Goal: Transaction & Acquisition: Purchase product/service

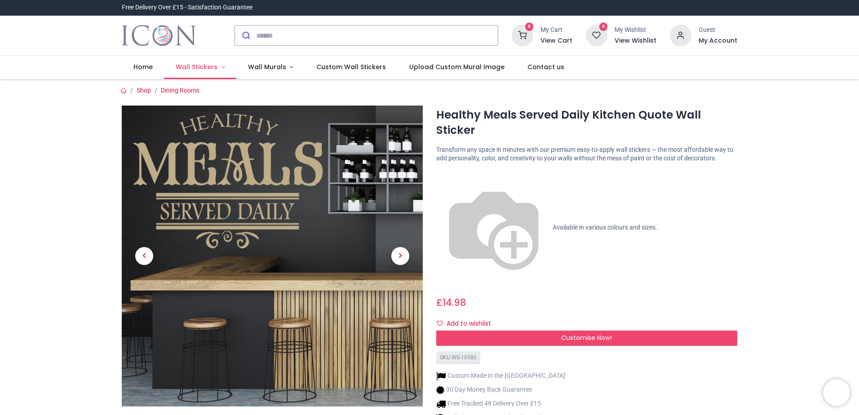
click at [217, 66] on link "Wall Stickers" at bounding box center [200, 67] width 72 height 23
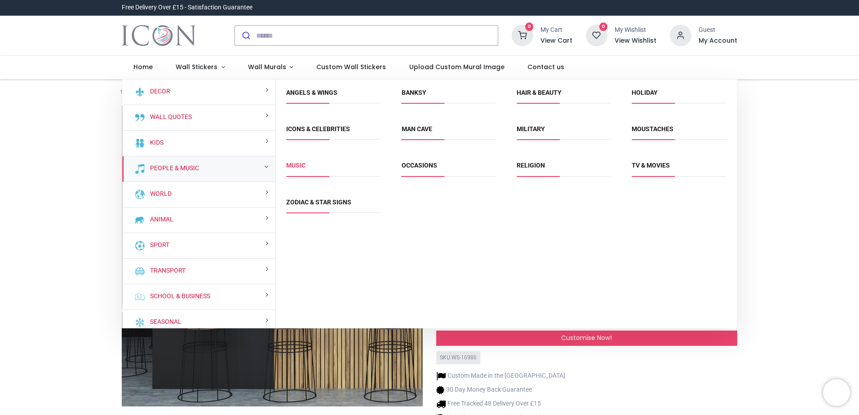
click at [298, 167] on link "Music" at bounding box center [295, 165] width 19 height 7
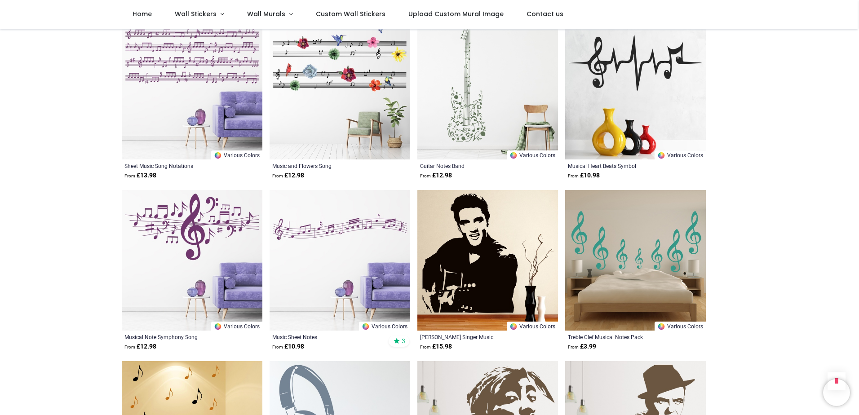
scroll to position [890, 0]
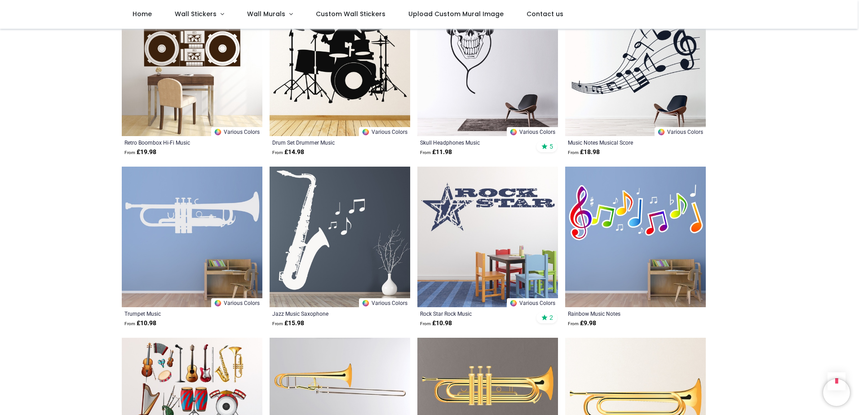
scroll to position [1609, 0]
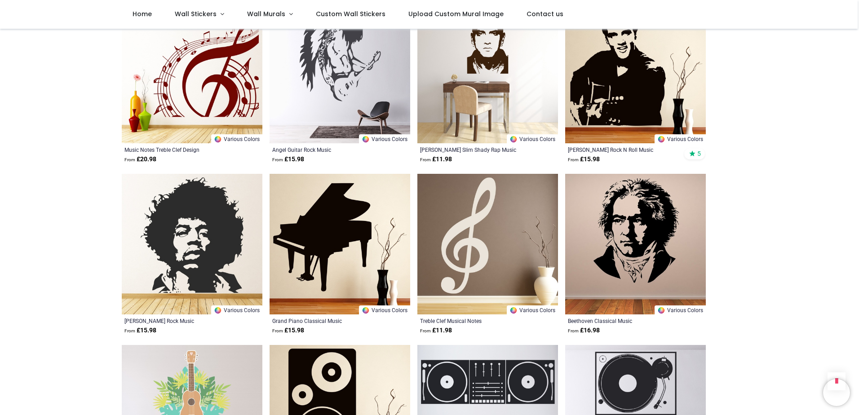
scroll to position [3136, 0]
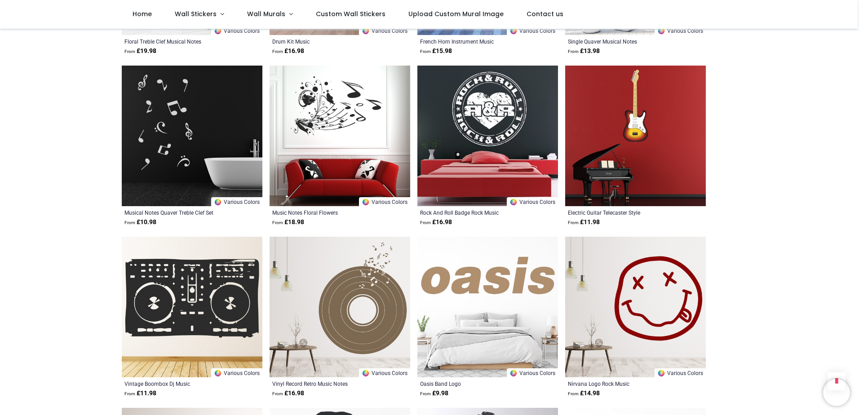
scroll to position [4259, 0]
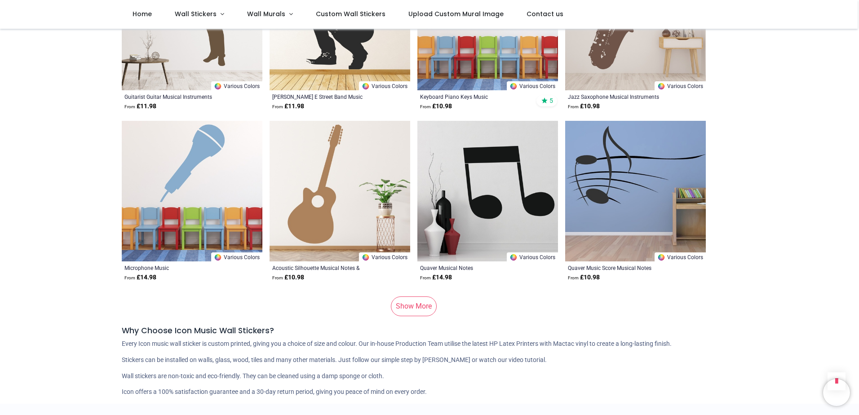
scroll to position [5922, 0]
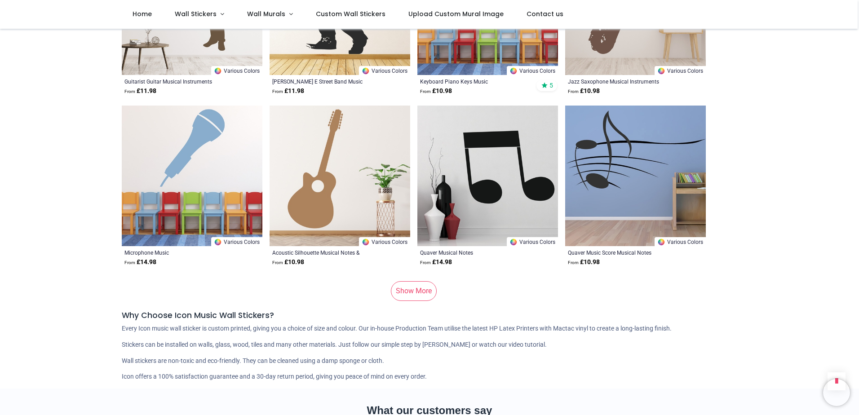
click at [424, 281] on link "Show More" at bounding box center [414, 291] width 46 height 20
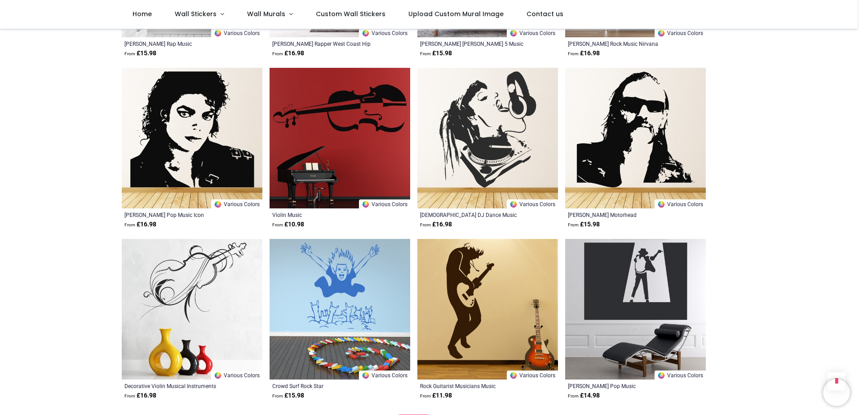
scroll to position [7090, 0]
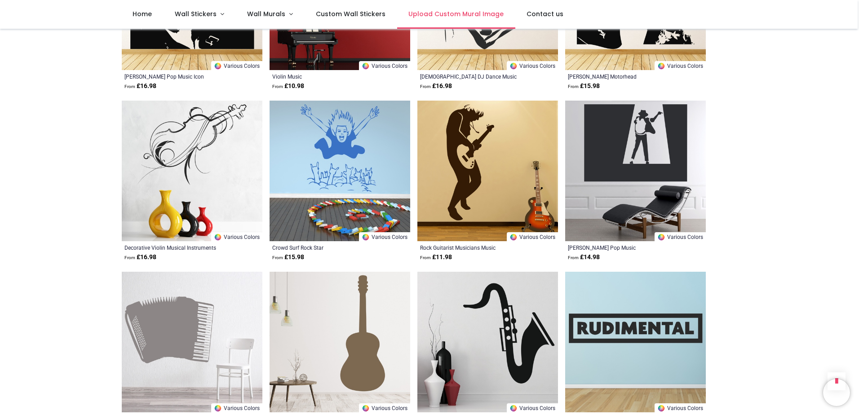
scroll to position [7045, 0]
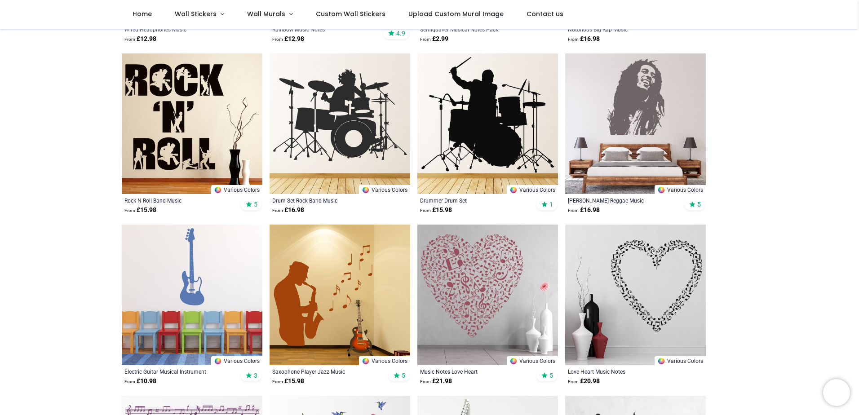
scroll to position [54, 0]
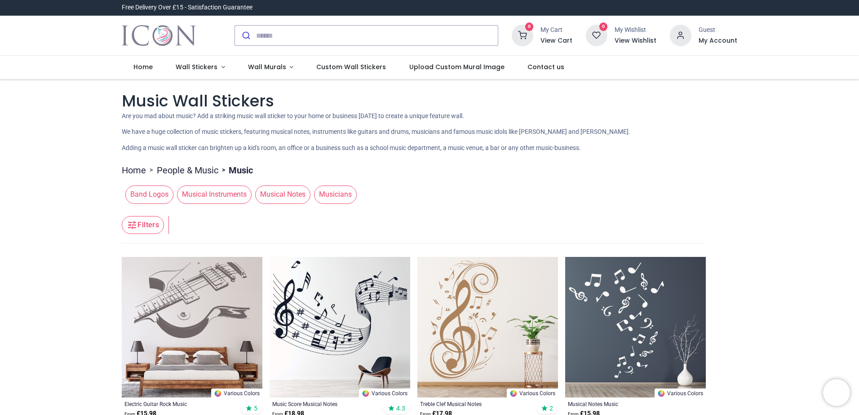
click at [224, 197] on span "Musical Instruments" at bounding box center [214, 195] width 75 height 18
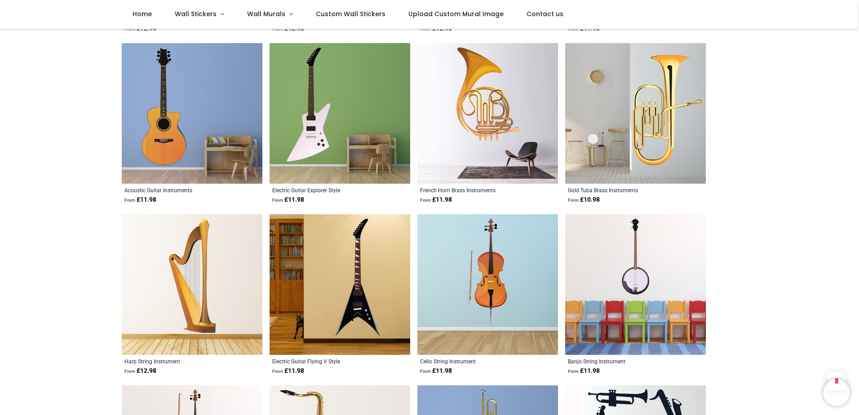
scroll to position [854, 0]
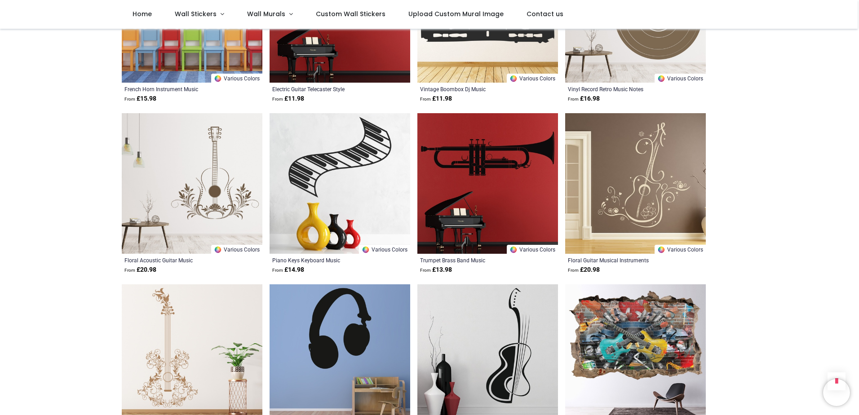
scroll to position [1707, 0]
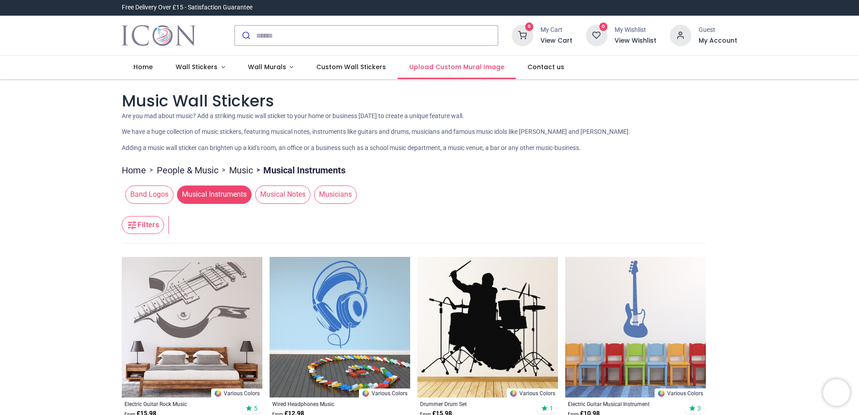
click at [431, 63] on span "Upload Custom Mural Image" at bounding box center [456, 66] width 95 height 9
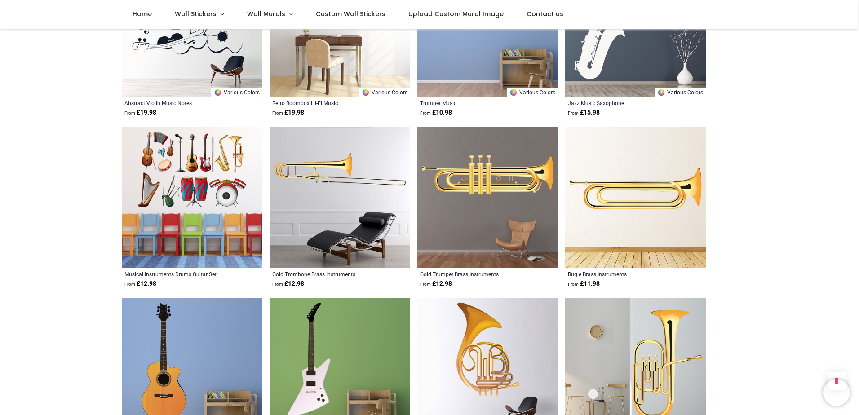
scroll to position [654, 0]
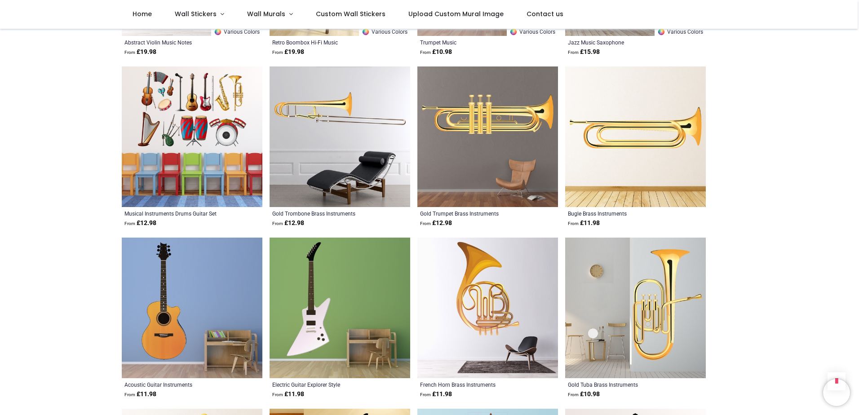
click at [218, 127] on img at bounding box center [192, 136] width 141 height 141
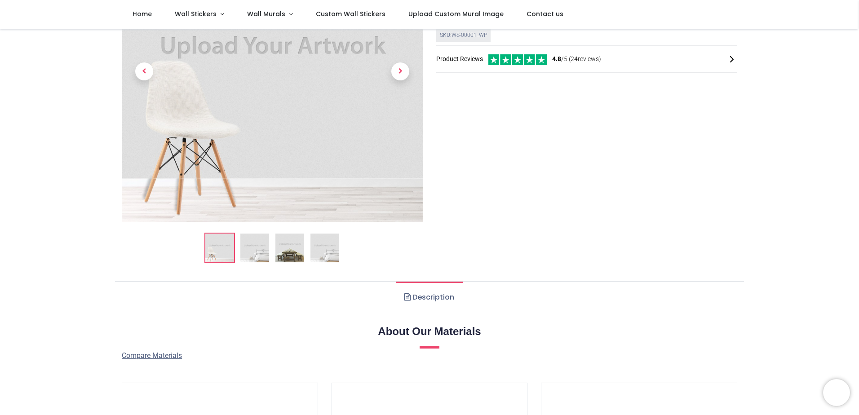
scroll to position [315, 0]
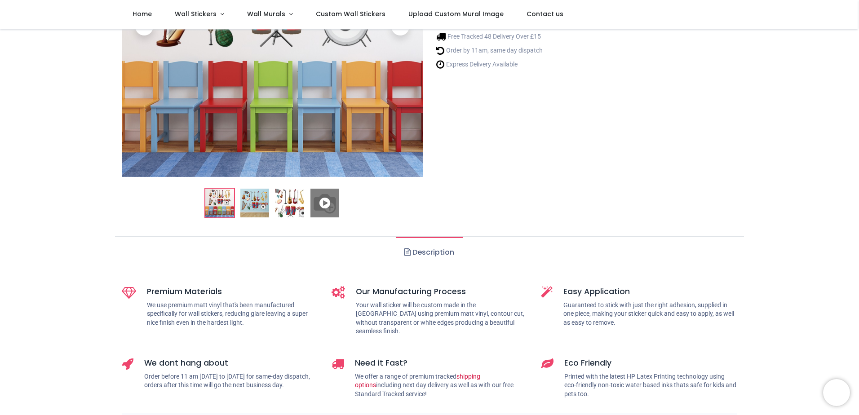
scroll to position [225, 0]
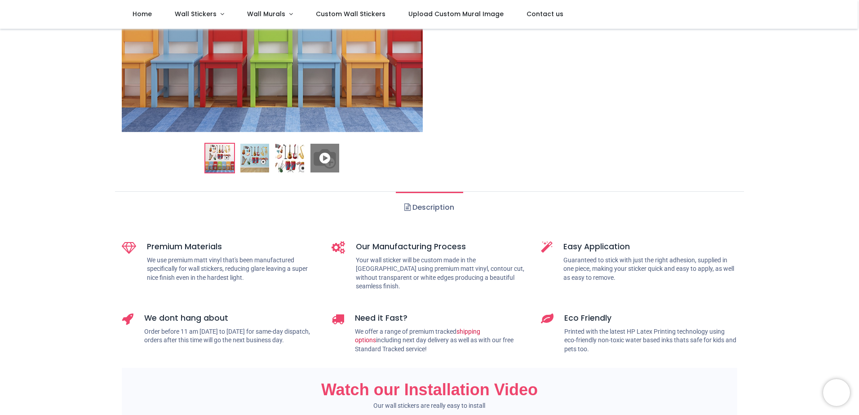
click at [247, 168] on img at bounding box center [254, 158] width 29 height 29
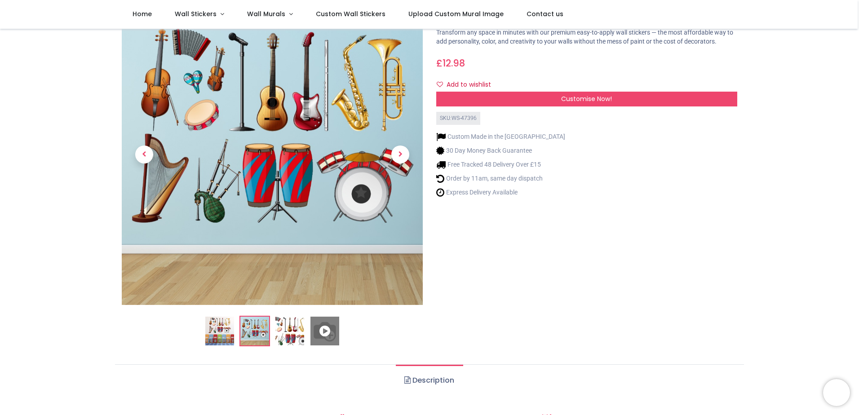
scroll to position [45, 0]
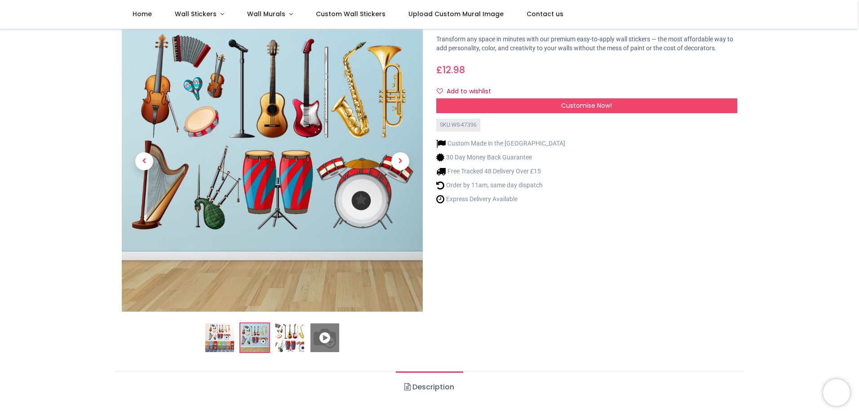
click at [294, 344] on img at bounding box center [289, 337] width 29 height 29
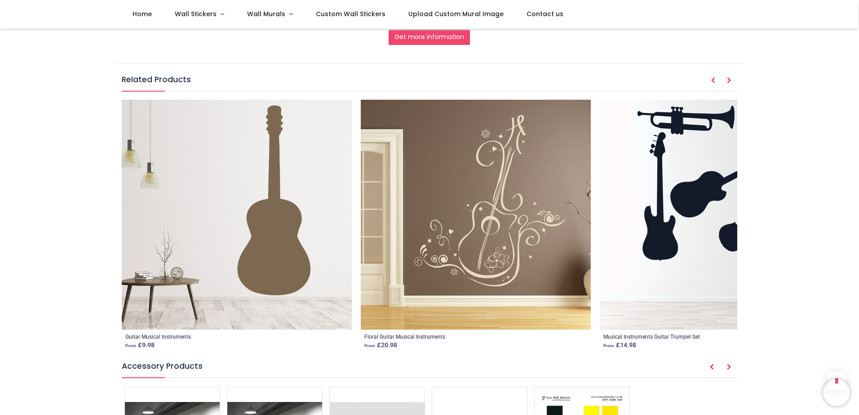
scroll to position [1078, 0]
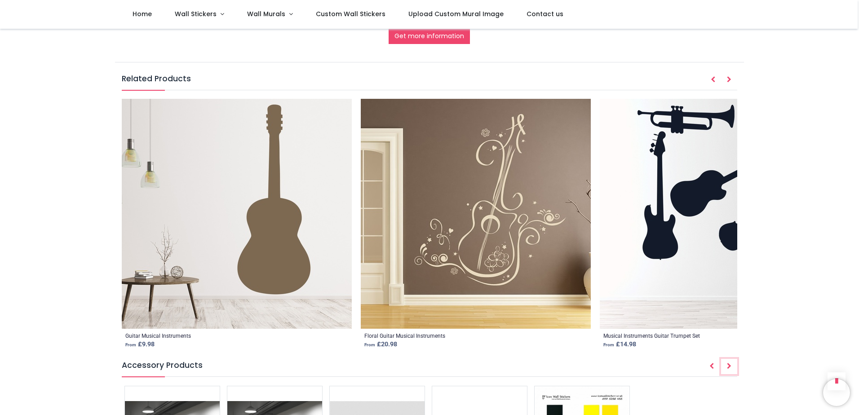
click at [727, 363] on icon "Next" at bounding box center [729, 366] width 4 height 6
drag, startPoint x: 137, startPoint y: 369, endPoint x: 177, endPoint y: 368, distance: 40.9
click at [177, 368] on h5 "Accessory Products" at bounding box center [430, 368] width 616 height 17
click at [727, 363] on icon "Next" at bounding box center [729, 366] width 4 height 6
click at [716, 359] on button "Prev" at bounding box center [712, 366] width 16 height 15
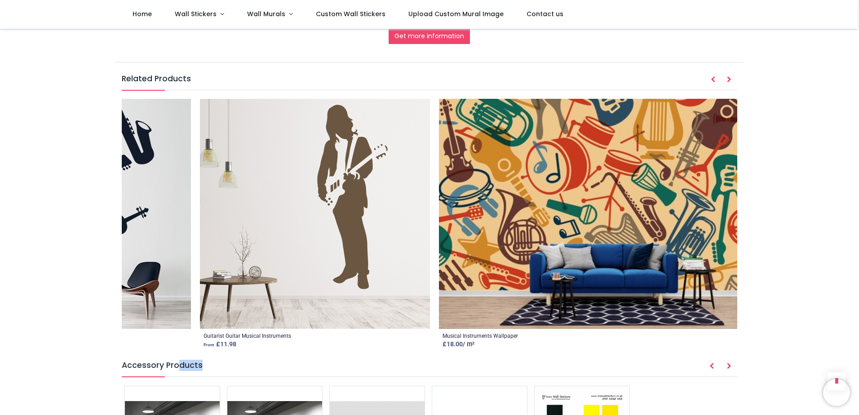
scroll to position [0, 814]
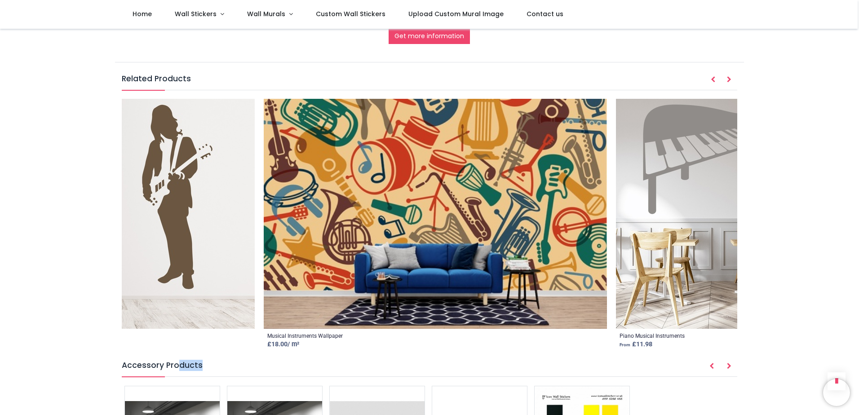
drag, startPoint x: 666, startPoint y: 234, endPoint x: 1, endPoint y: 245, distance: 665.1
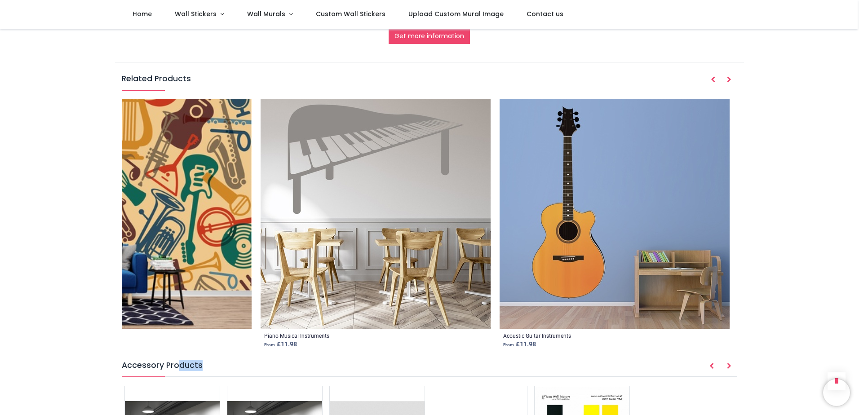
scroll to position [0, 1171]
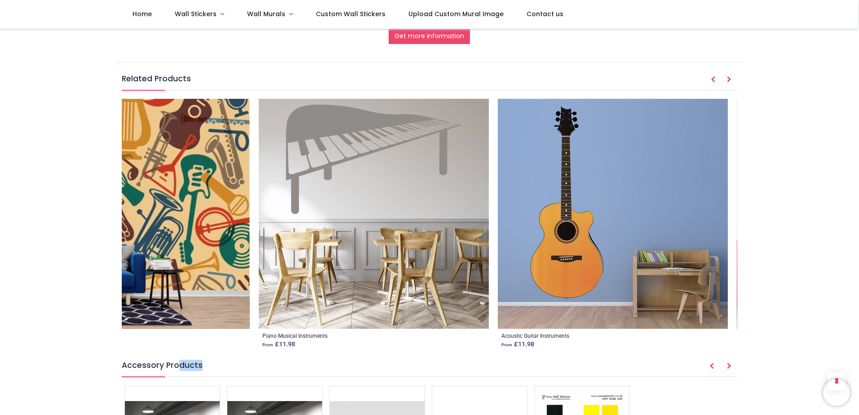
drag, startPoint x: 423, startPoint y: 222, endPoint x: 295, endPoint y: 226, distance: 128.1
click at [295, 226] on ol "Guitar Musical Instruments From £ 9.98 Floral Guitar Musical Instruments From £…" at bounding box center [430, 226] width 616 height 254
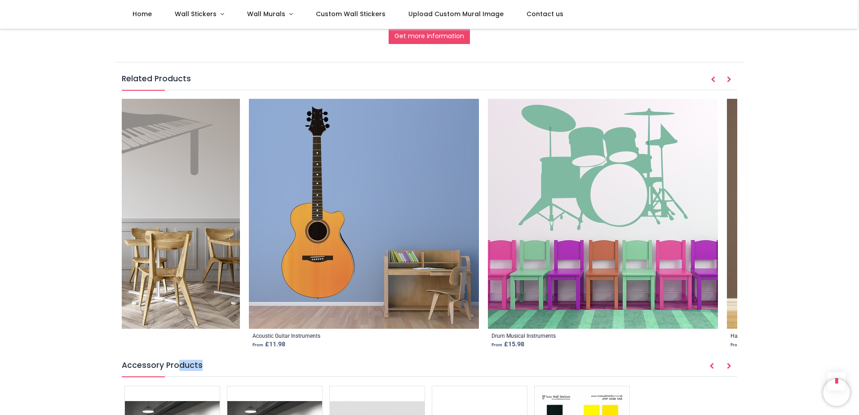
scroll to position [0, 1731]
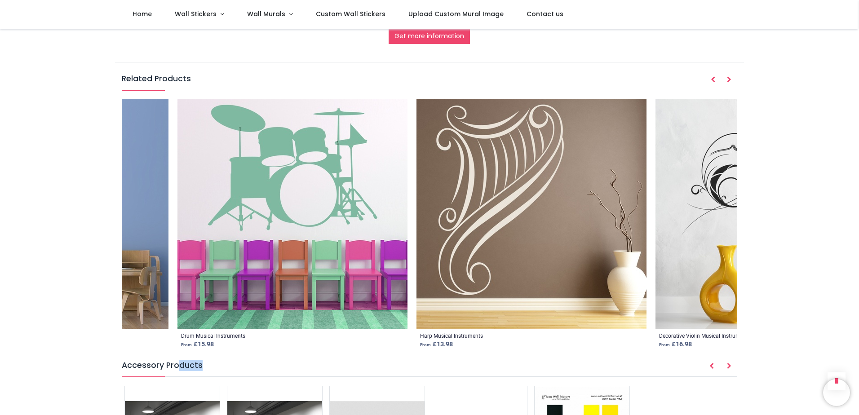
drag, startPoint x: 524, startPoint y: 229, endPoint x: 151, endPoint y: 223, distance: 373.0
click at [151, 223] on img at bounding box center [53, 214] width 230 height 230
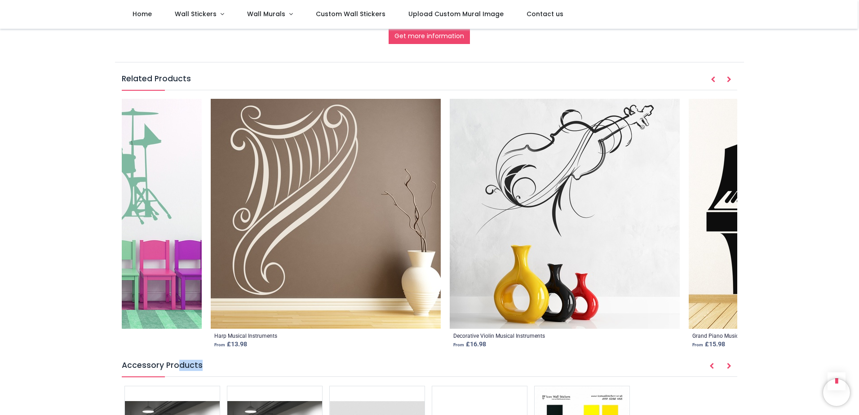
scroll to position [0, 2066]
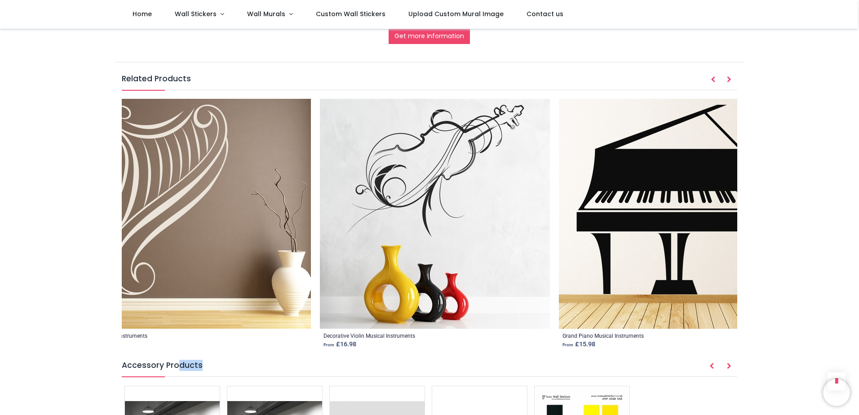
drag, startPoint x: 488, startPoint y: 231, endPoint x: 267, endPoint y: 220, distance: 221.8
click at [267, 220] on img at bounding box center [196, 214] width 230 height 230
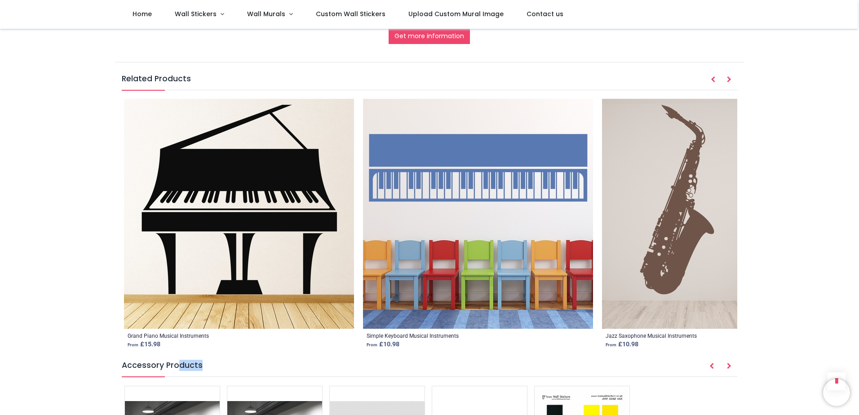
drag, startPoint x: 434, startPoint y: 221, endPoint x: 145, endPoint y: 216, distance: 289.9
click at [145, 216] on ol "Guitar Musical Instruments From £ 9.98 Floral Guitar Musical Instruments From £…" at bounding box center [430, 226] width 616 height 254
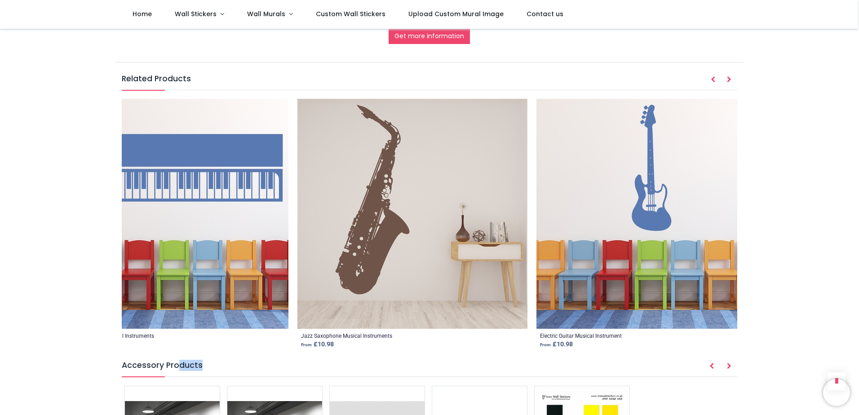
scroll to position [0, 2907]
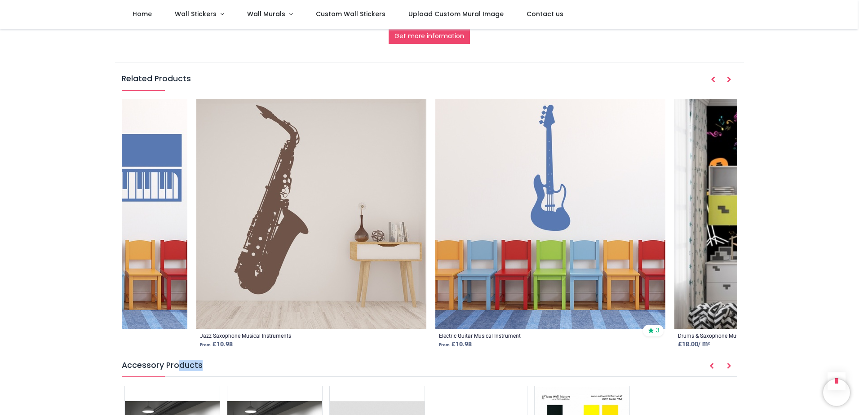
drag, startPoint x: 479, startPoint y: 216, endPoint x: 209, endPoint y: 216, distance: 270.5
click at [209, 216] on ol "Guitar Musical Instruments From £ 9.98 Floral Guitar Musical Instruments From £…" at bounding box center [430, 226] width 616 height 254
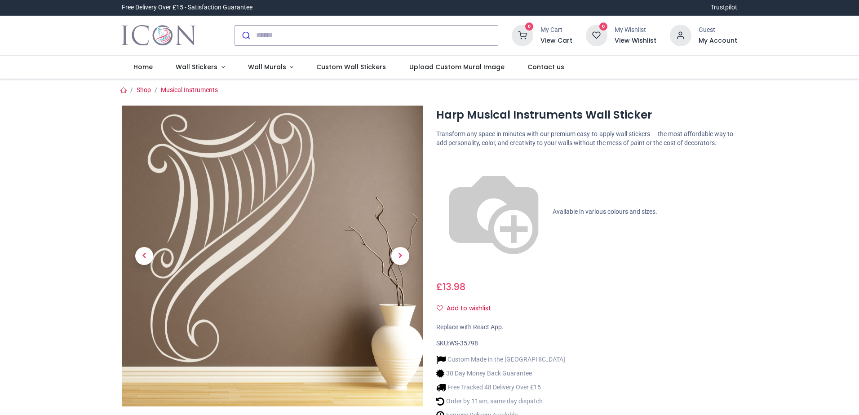
click at [128, 211] on div "Harp Musical Instruments Wall Sticker £ GBP" at bounding box center [429, 275] width 629 height 360
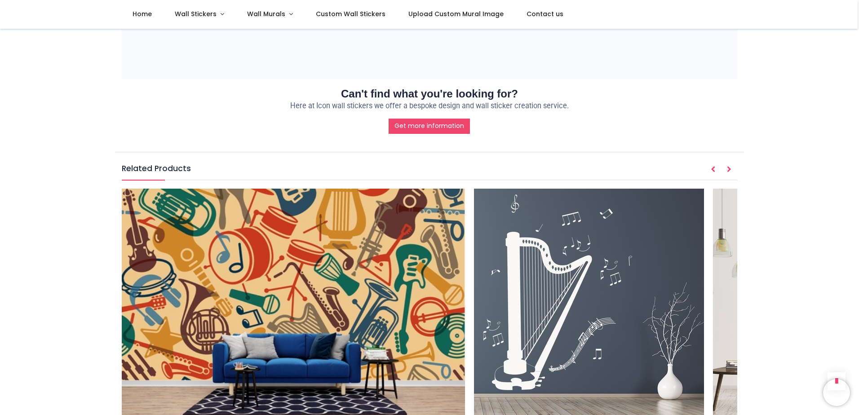
scroll to position [1168, 0]
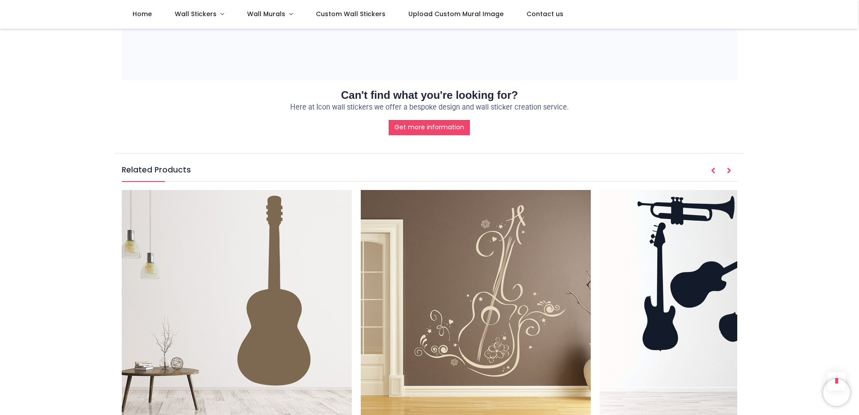
scroll to position [1078, 0]
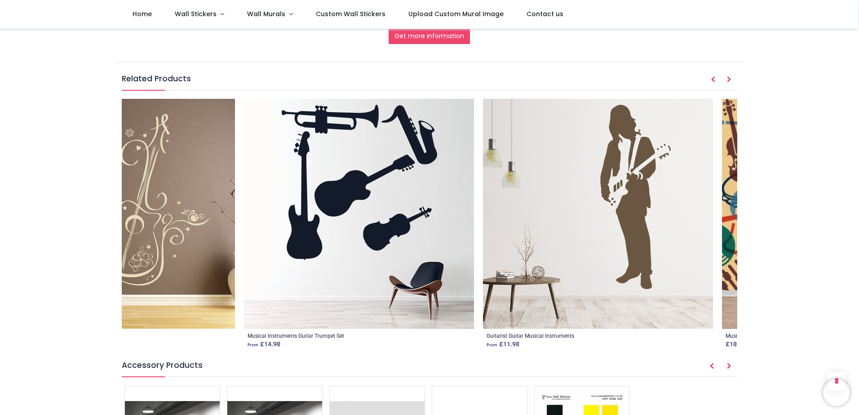
drag, startPoint x: 543, startPoint y: 197, endPoint x: 306, endPoint y: 202, distance: 237.3
click at [306, 202] on ol "Guitar Musical Instruments From £ 9.98 Floral Guitar Musical Instruments From £…" at bounding box center [430, 226] width 616 height 254
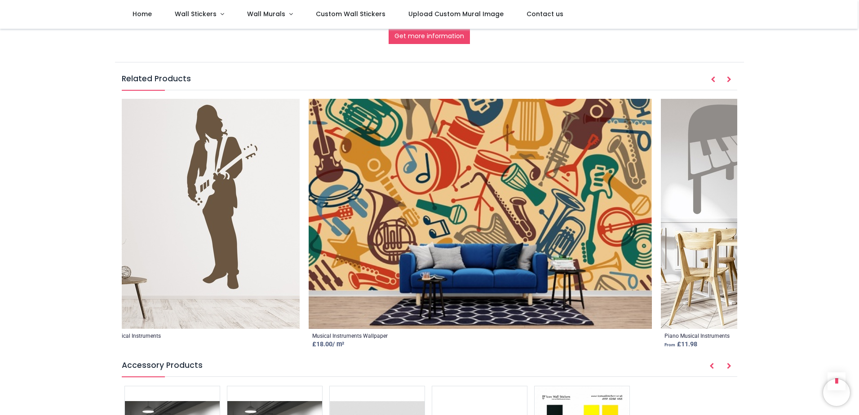
drag, startPoint x: 669, startPoint y: 182, endPoint x: 392, endPoint y: 188, distance: 276.8
click at [392, 188] on ol "Guitar Musical Instruments From £ 9.98 Floral Guitar Musical Instruments From £…" at bounding box center [430, 226] width 616 height 254
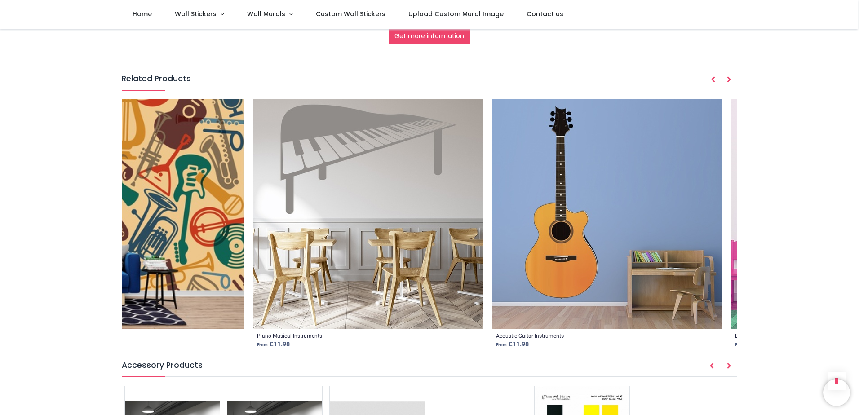
drag, startPoint x: 577, startPoint y: 182, endPoint x: 308, endPoint y: 180, distance: 269.1
click at [308, 180] on ol "Guitar Musical Instruments From £ 9.98 Floral Guitar Musical Instruments From £…" at bounding box center [430, 226] width 616 height 254
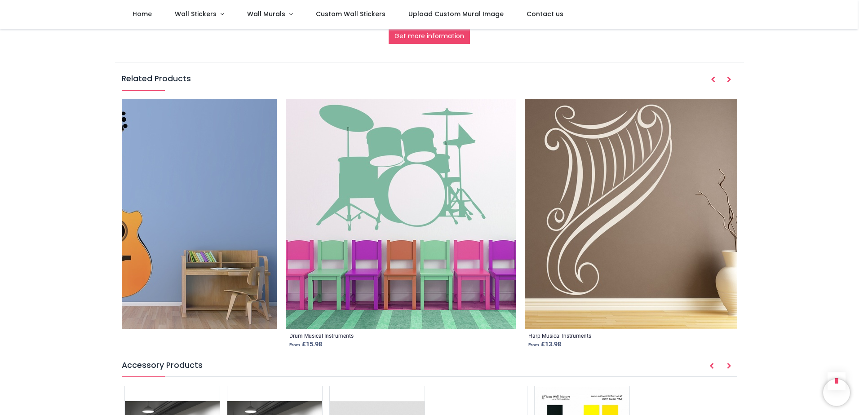
drag, startPoint x: 485, startPoint y: 178, endPoint x: 203, endPoint y: 176, distance: 282.2
click at [203, 176] on img at bounding box center [162, 214] width 230 height 230
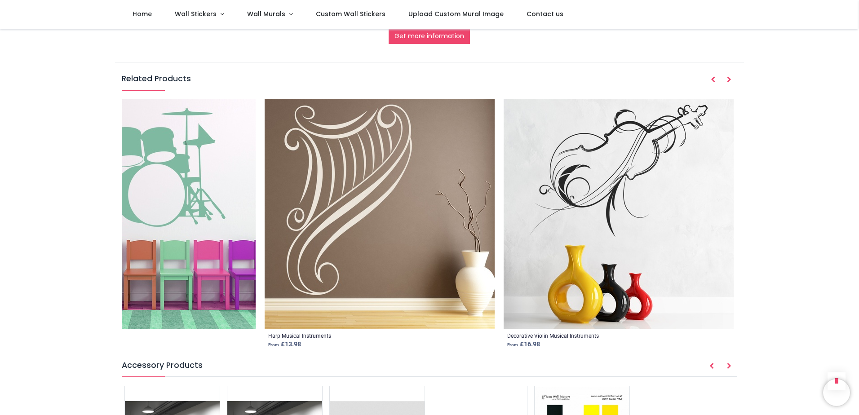
drag, startPoint x: 430, startPoint y: 173, endPoint x: 257, endPoint y: 172, distance: 173.4
click at [257, 172] on ol "Guitar Musical Instruments From £ 9.98 Floral Guitar Musical Instruments From £…" at bounding box center [430, 226] width 616 height 254
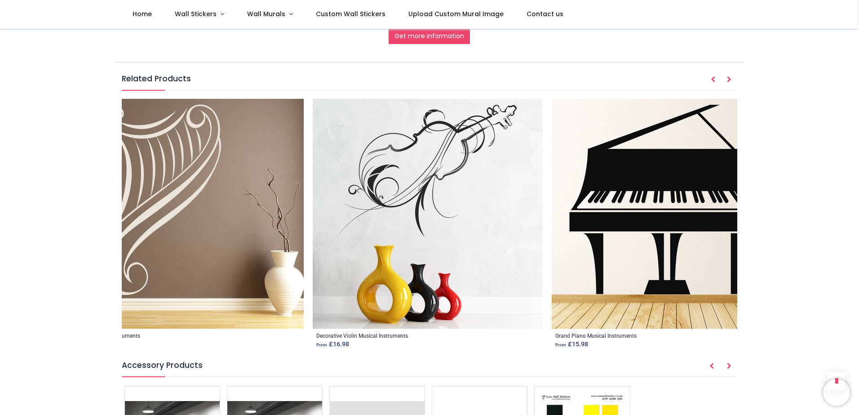
scroll to position [0, 2118]
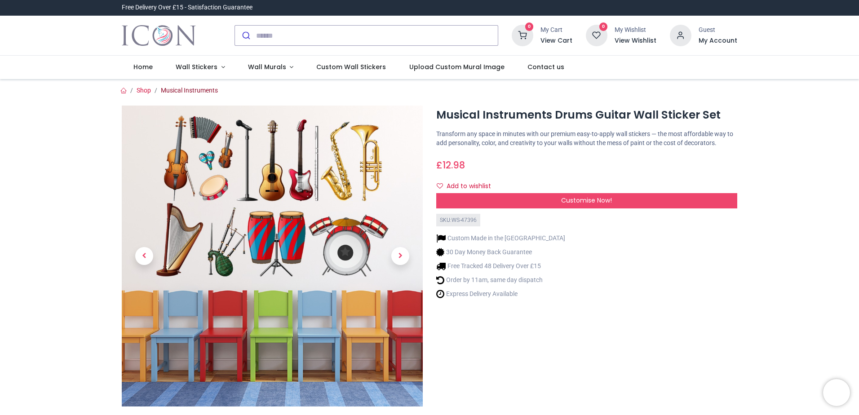
click at [177, 94] on link "Musical Instruments" at bounding box center [189, 90] width 57 height 7
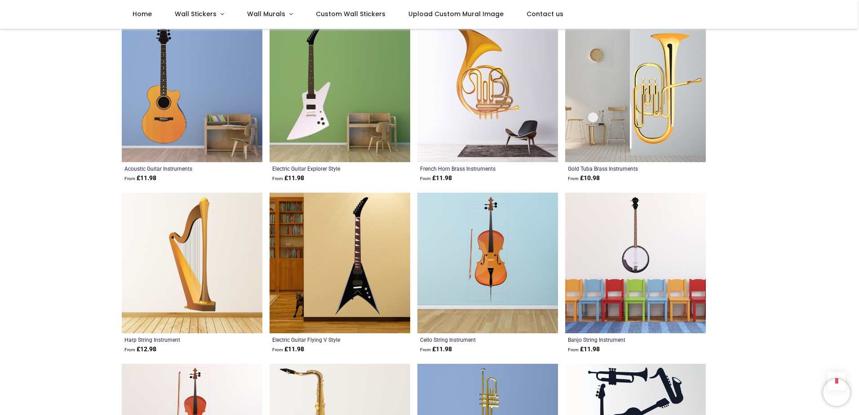
scroll to position [899, 0]
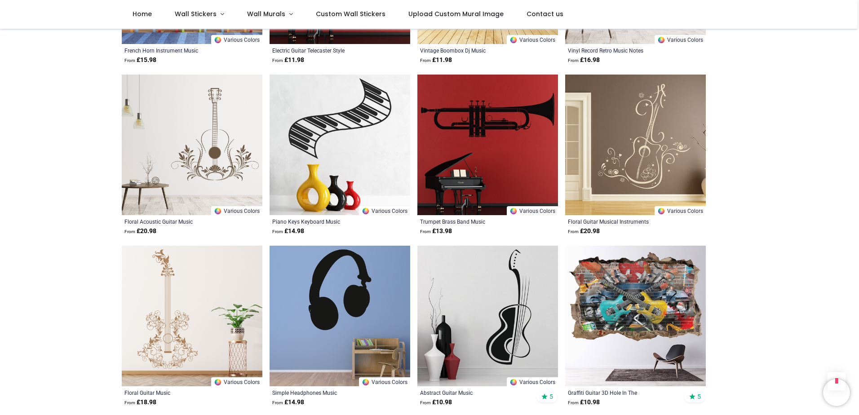
scroll to position [2067, 0]
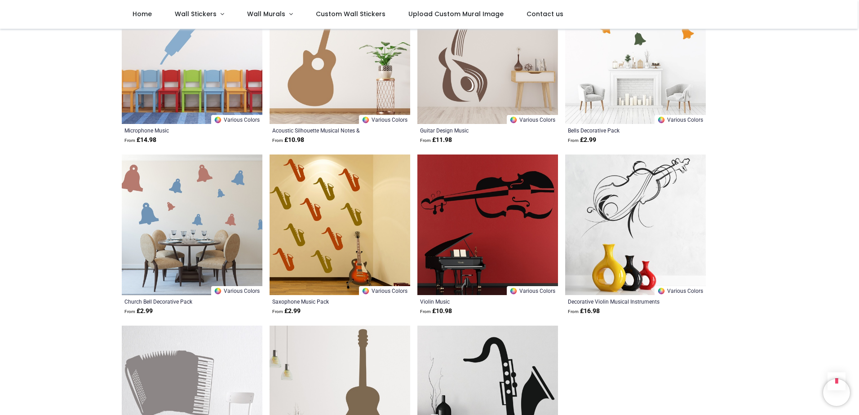
scroll to position [2786, 0]
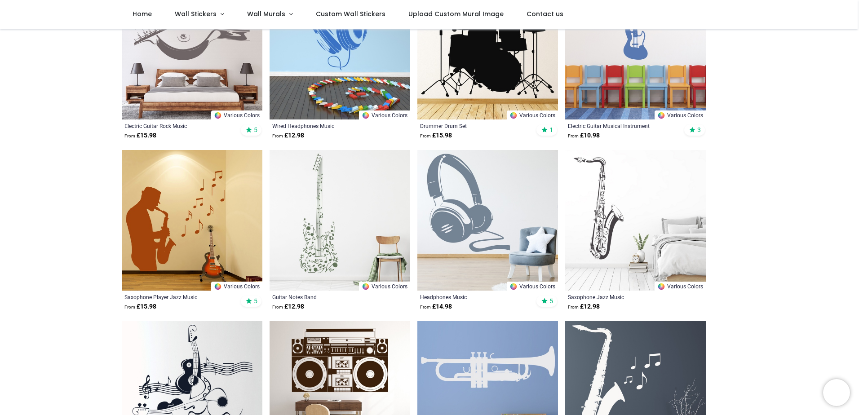
scroll to position [225, 0]
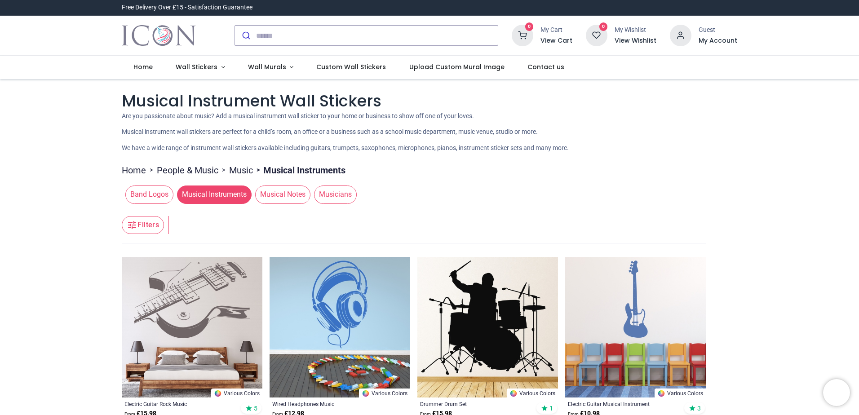
click at [274, 197] on span "Musical Notes" at bounding box center [282, 195] width 55 height 18
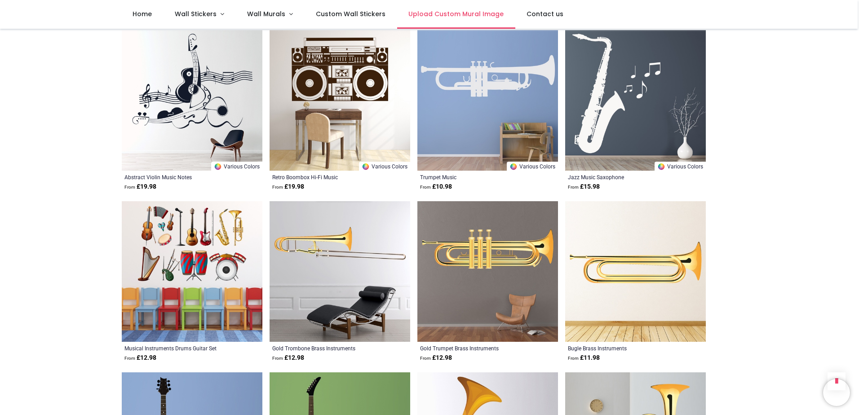
scroll to position [450, 0]
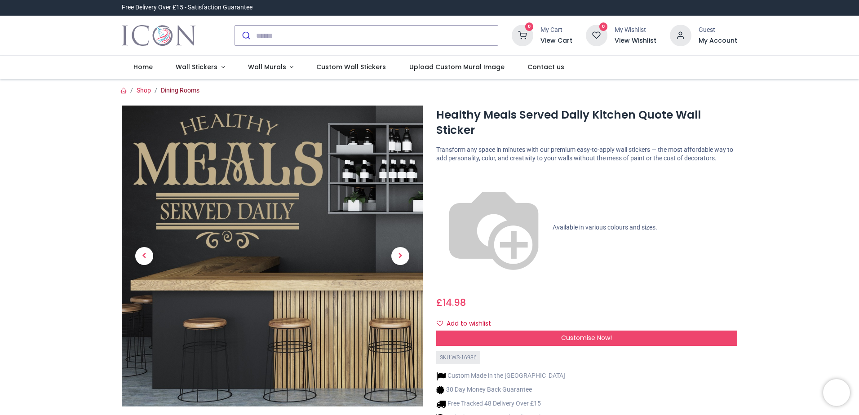
click at [182, 89] on link "Dining Rooms" at bounding box center [180, 90] width 39 height 7
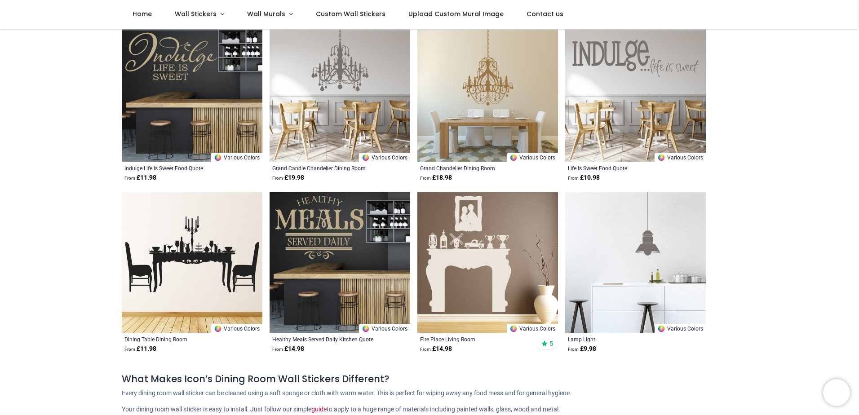
scroll to position [359, 0]
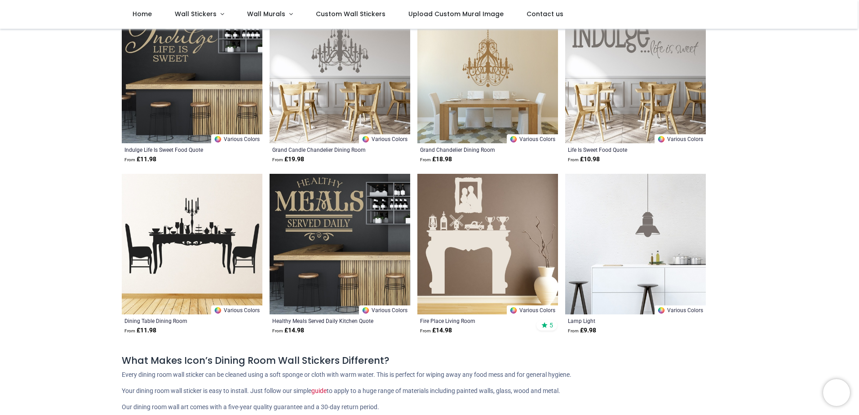
click at [348, 220] on img at bounding box center [340, 244] width 141 height 141
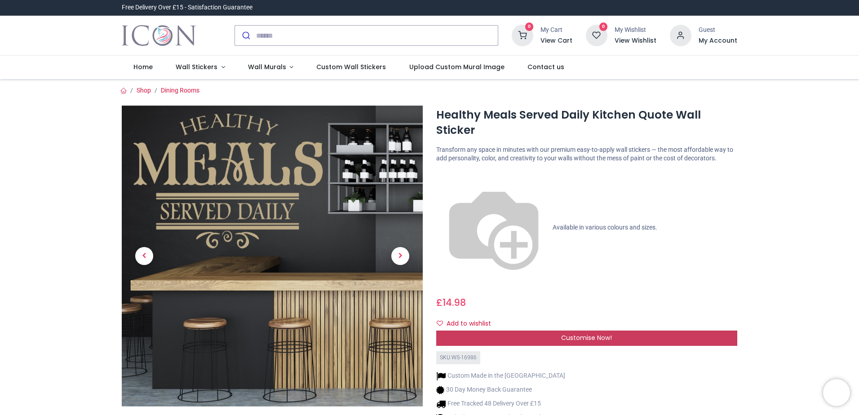
click at [600, 331] on div "Customise Now!" at bounding box center [586, 338] width 301 height 15
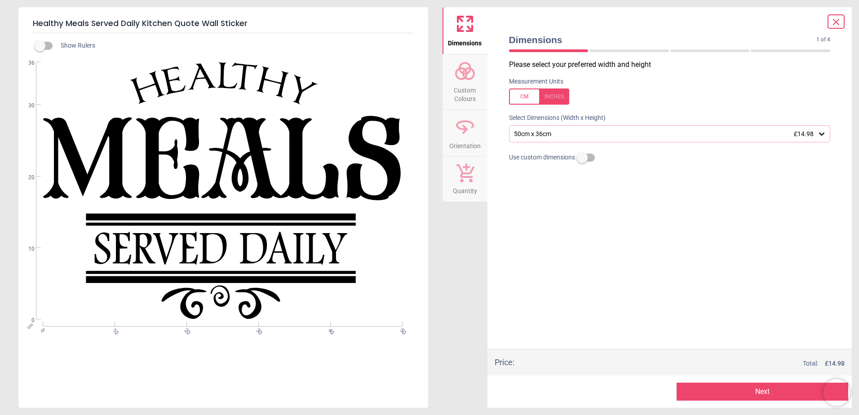
click at [826, 137] on icon at bounding box center [821, 133] width 9 height 9
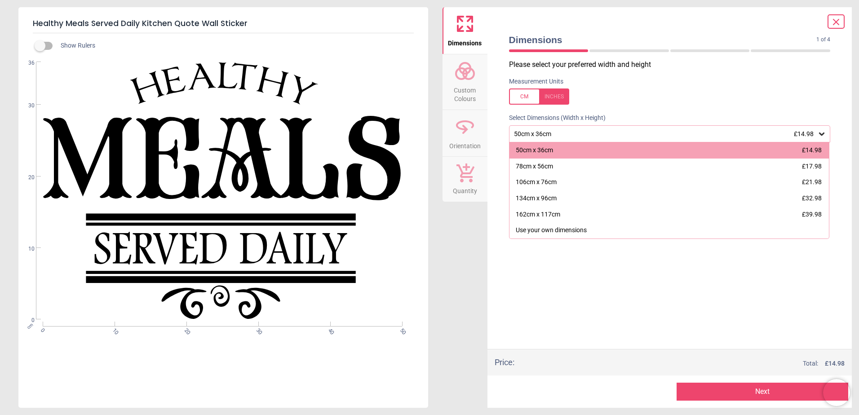
click at [826, 137] on icon at bounding box center [821, 133] width 9 height 9
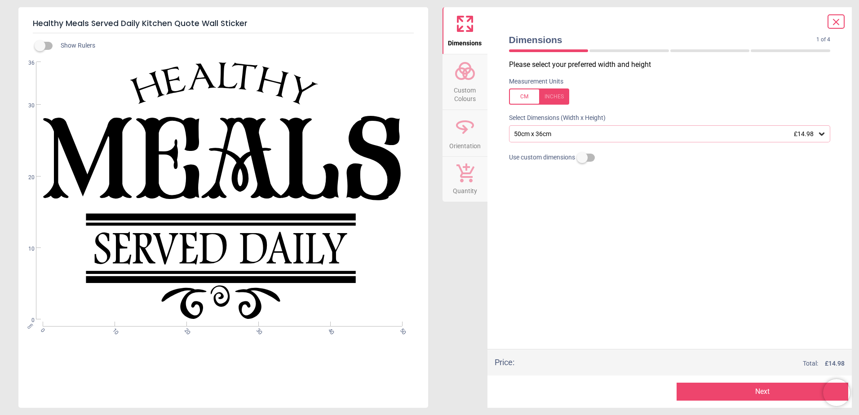
click at [470, 79] on circle at bounding box center [468, 73] width 11 height 11
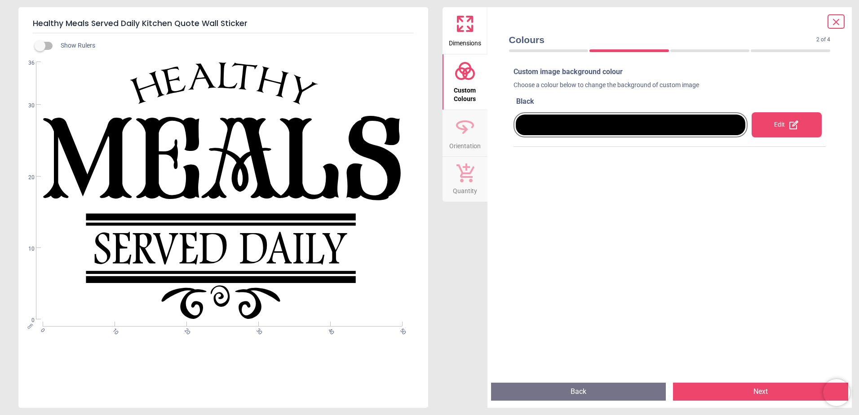
click at [769, 121] on div "Edit" at bounding box center [787, 124] width 70 height 25
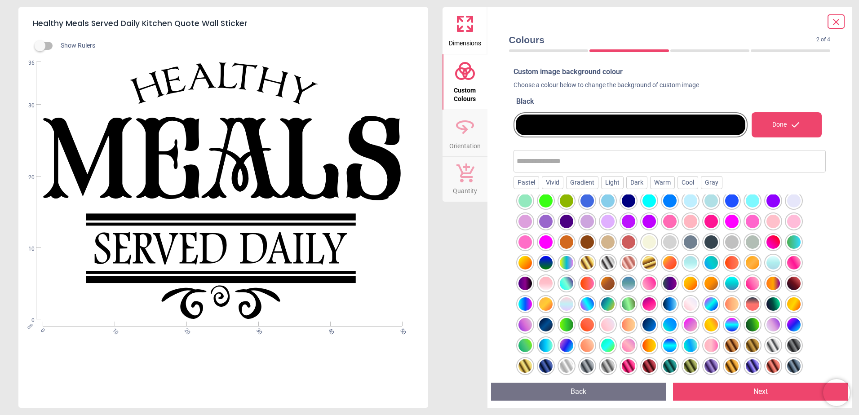
scroll to position [111, 0]
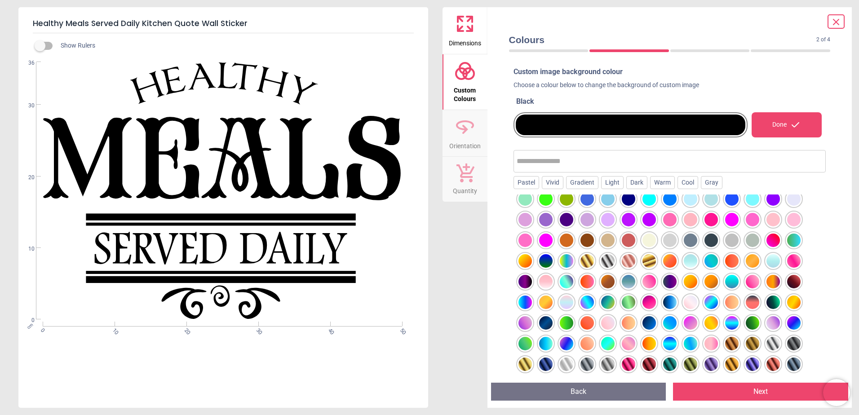
click at [799, 281] on div at bounding box center [793, 281] width 13 height 13
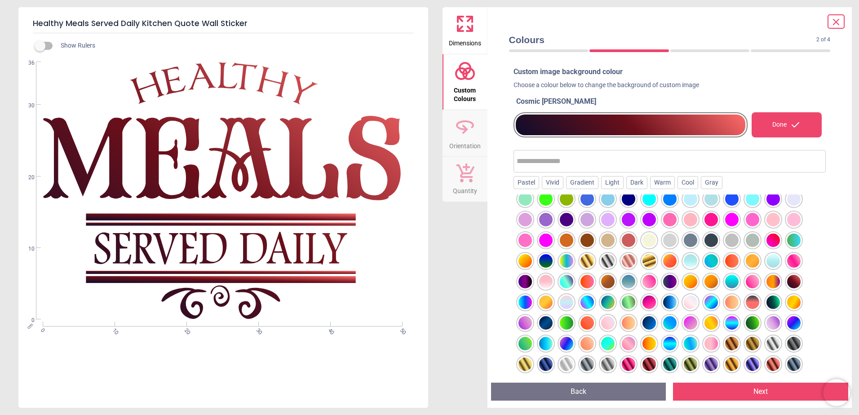
click at [625, 368] on div at bounding box center [628, 364] width 13 height 13
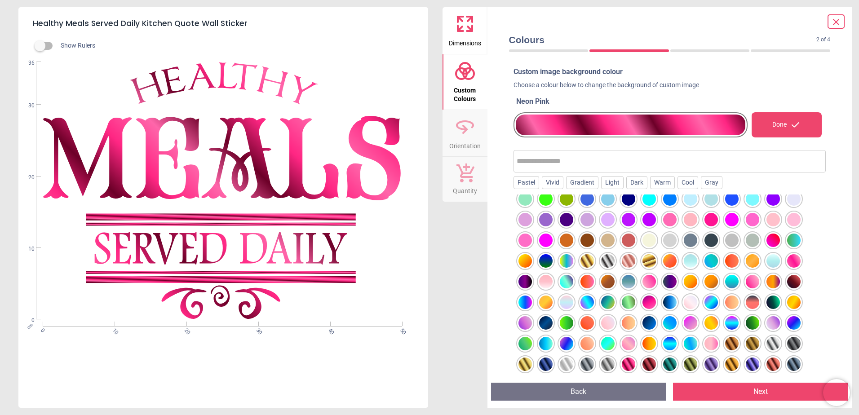
click at [795, 278] on div at bounding box center [793, 281] width 13 height 13
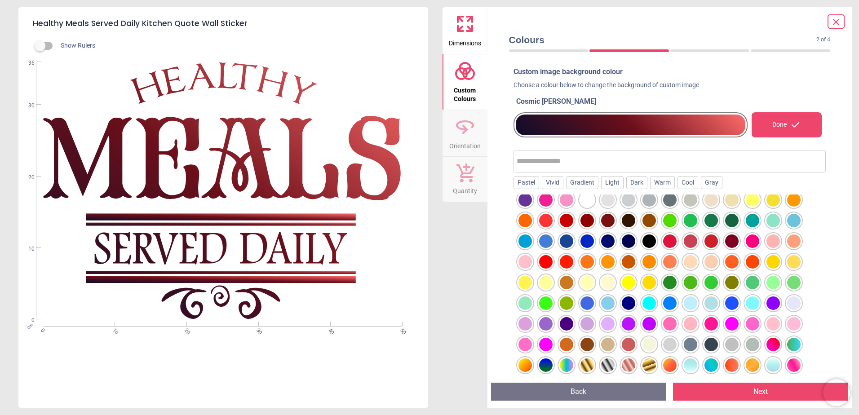
scroll to position [0, 0]
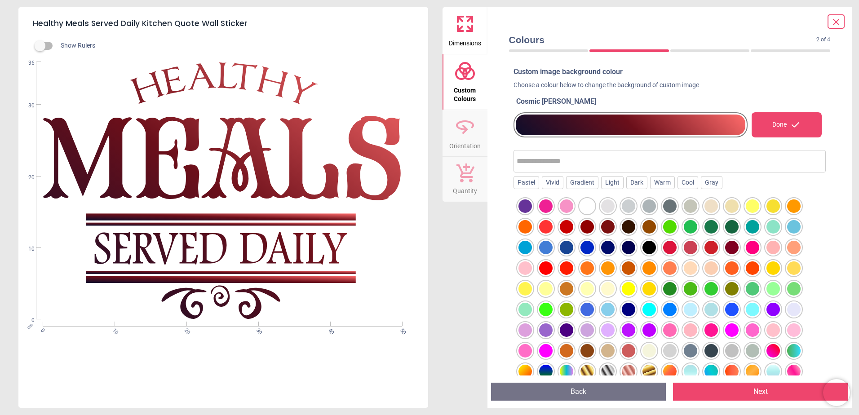
click at [586, 226] on div at bounding box center [586, 226] width 13 height 13
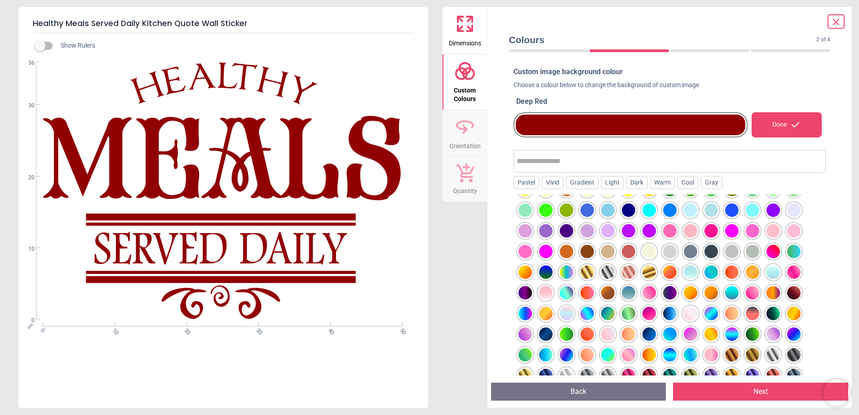
scroll to position [111, 0]
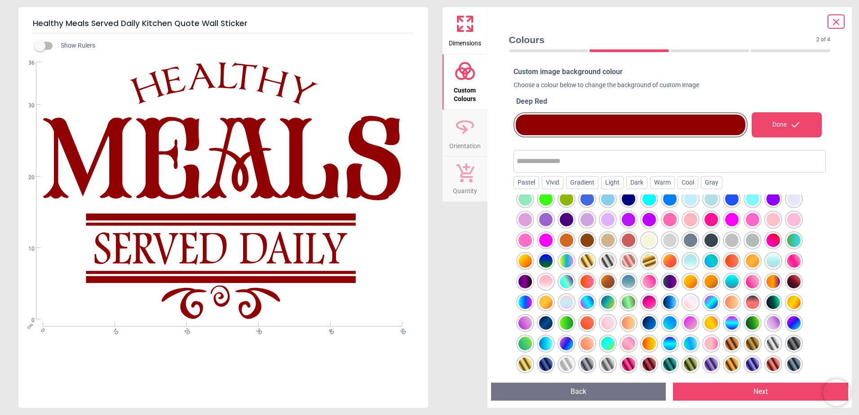
click at [796, 279] on div at bounding box center [793, 281] width 13 height 13
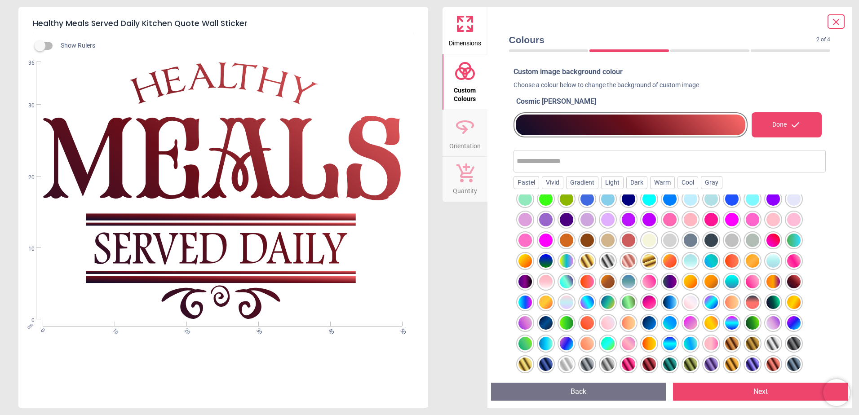
click at [790, 125] on icon at bounding box center [795, 125] width 11 height 11
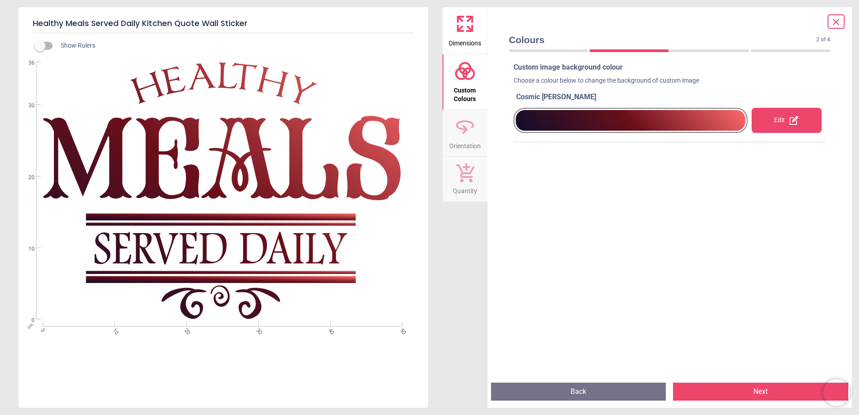
scroll to position [6, 0]
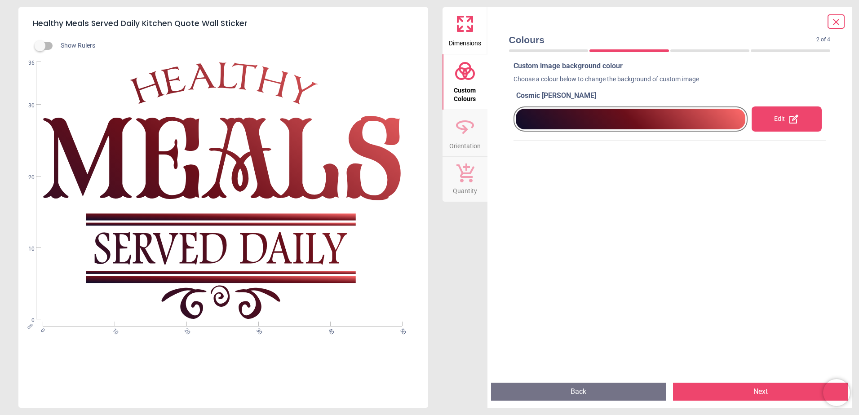
click at [470, 26] on icon at bounding box center [465, 24] width 22 height 22
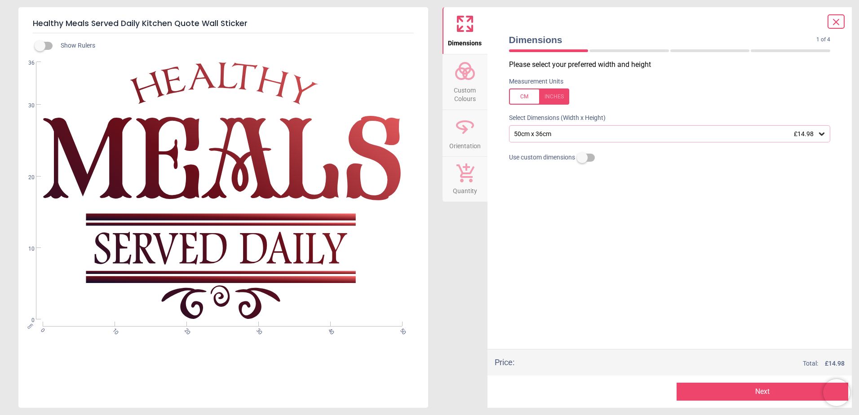
click at [819, 134] on icon at bounding box center [821, 133] width 9 height 9
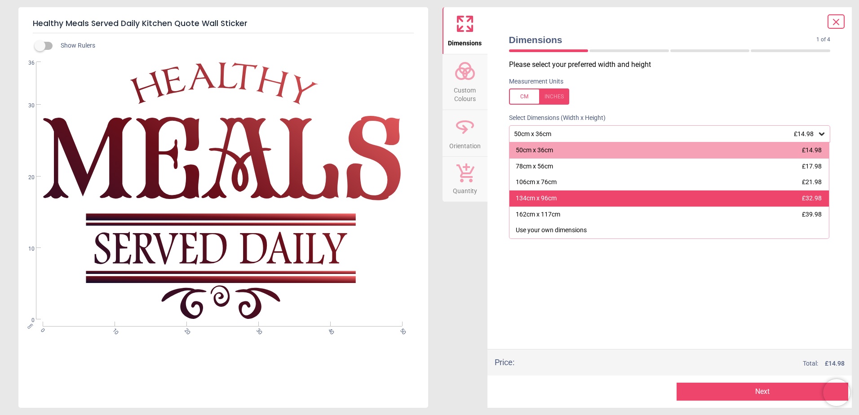
click at [558, 197] on div "134cm x 96cm £32.98" at bounding box center [670, 199] width 320 height 16
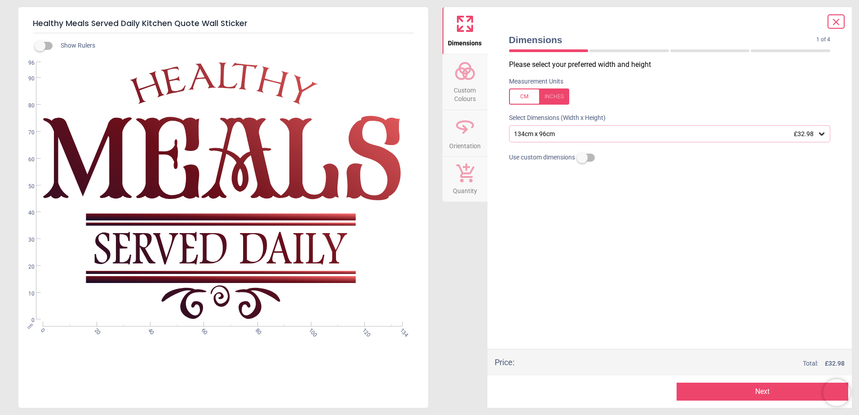
click at [769, 389] on button "Next" at bounding box center [763, 392] width 172 height 18
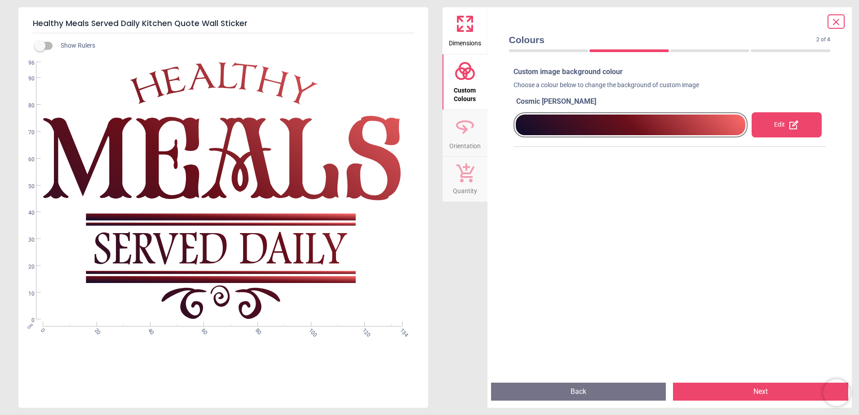
click at [769, 389] on button "Next" at bounding box center [760, 392] width 175 height 18
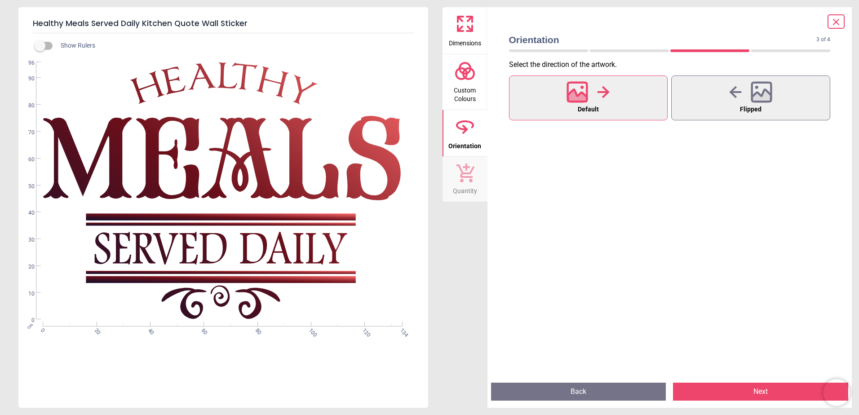
click at [568, 95] on icon at bounding box center [577, 91] width 19 height 19
click at [759, 389] on button "Next" at bounding box center [760, 392] width 175 height 18
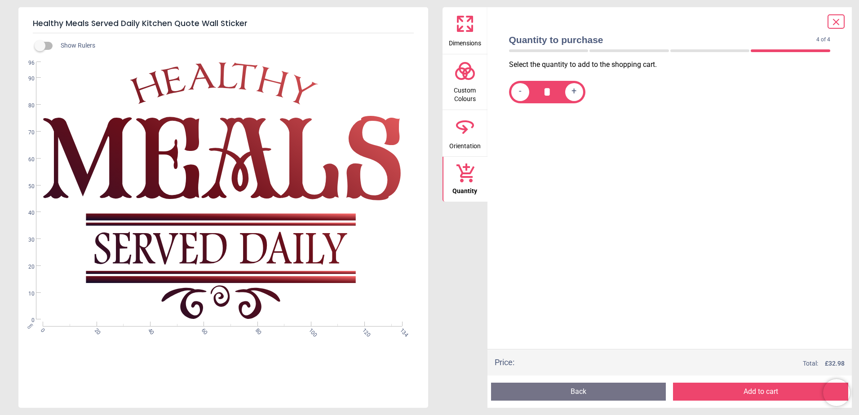
click at [759, 389] on button "Add to cart" at bounding box center [760, 392] width 175 height 18
